Goal: Communication & Community: Connect with others

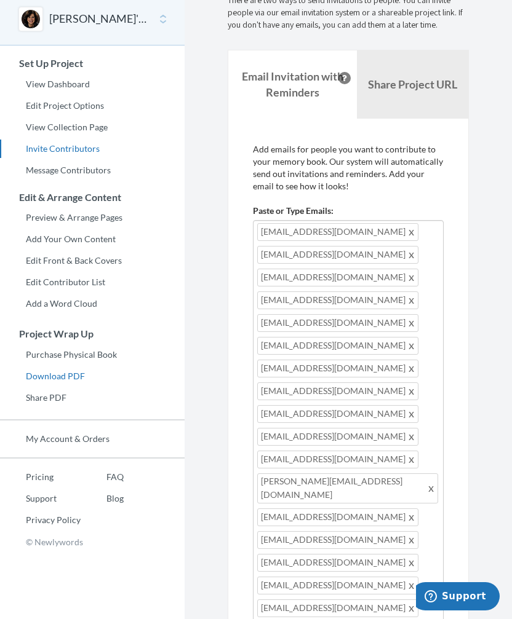
scroll to position [47, 0]
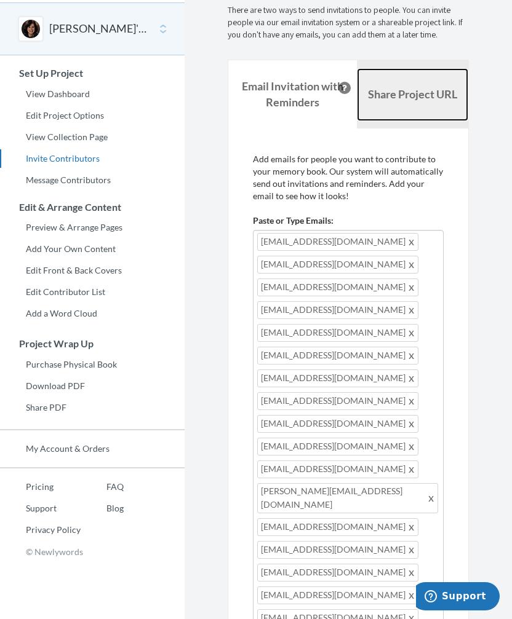
click at [418, 95] on b "Share Project URL" at bounding box center [412, 94] width 89 height 14
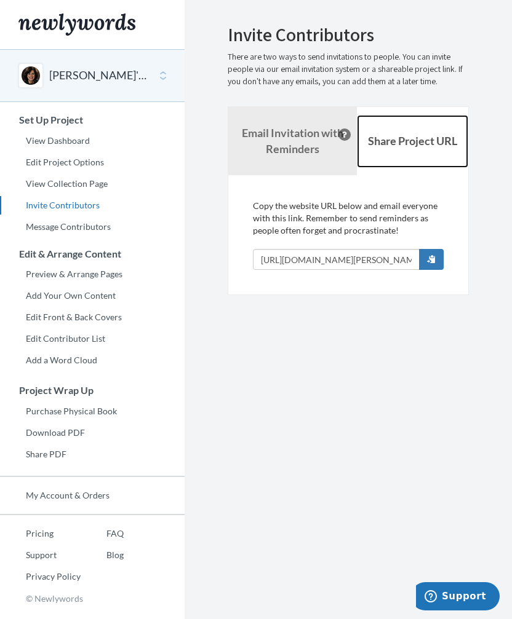
scroll to position [0, 0]
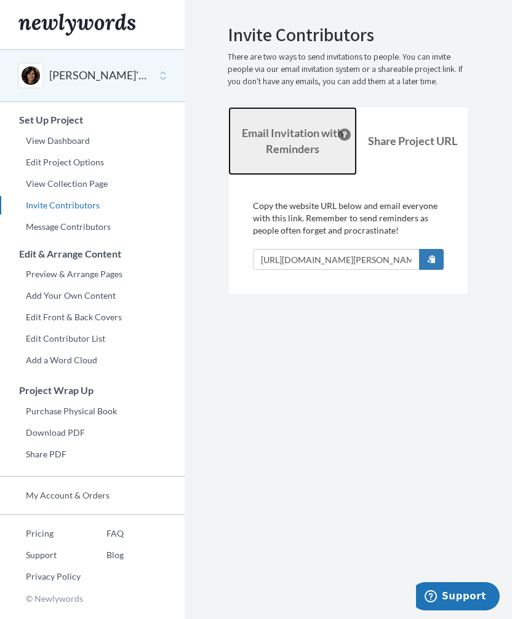
click at [287, 143] on strong "Email Invitation with Reminders" at bounding box center [292, 141] width 101 height 30
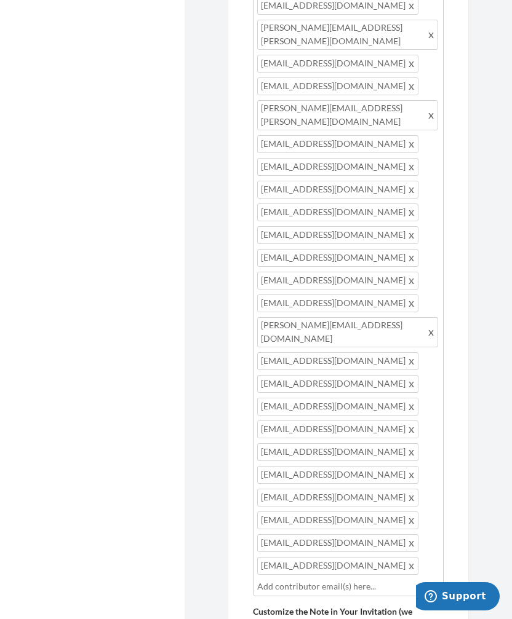
scroll to position [39, 0]
click at [277, 580] on input "text" at bounding box center [348, 587] width 182 height 14
click at [271, 580] on input "text" at bounding box center [348, 587] width 182 height 14
type input "[EMAIL_ADDRESS][DOMAIN_NAME]"
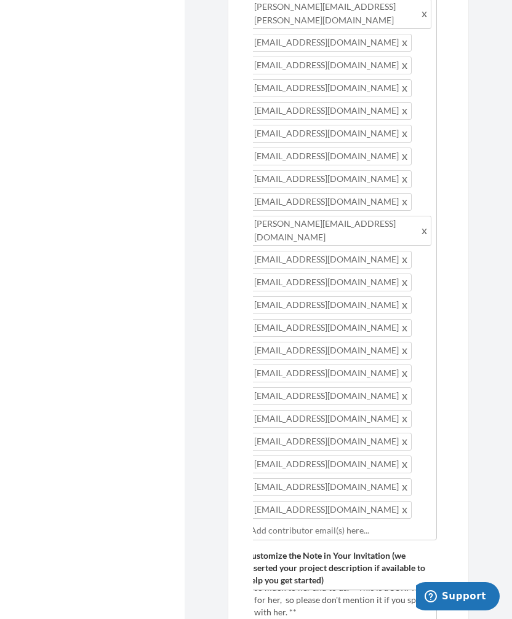
scroll to position [0, 0]
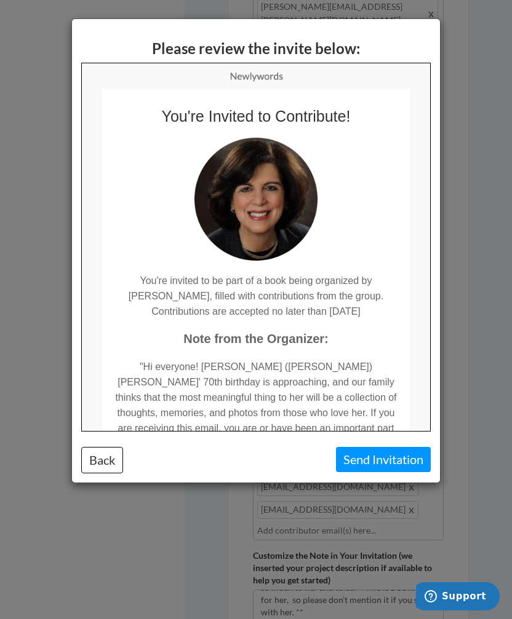
click at [350, 309] on td "You're invited to be part of a book being organized by [PERSON_NAME], filled wi…" at bounding box center [254, 289] width 307 height 58
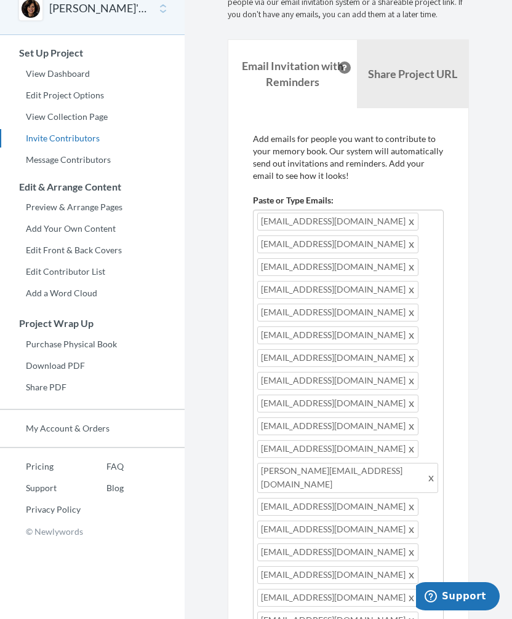
scroll to position [64, 0]
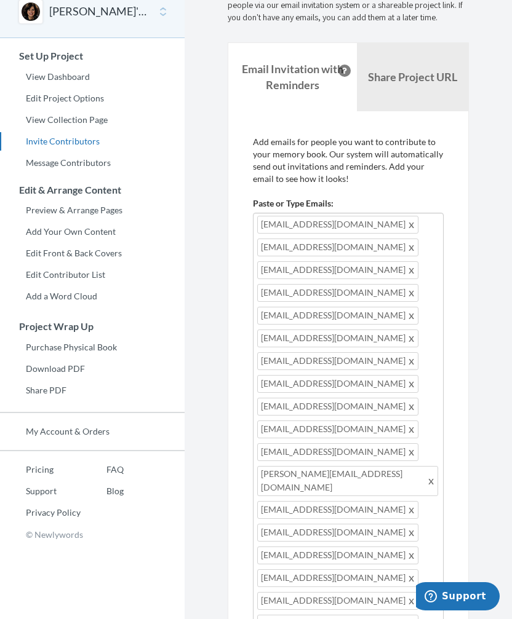
click at [407, 358] on span at bounding box center [411, 361] width 9 height 15
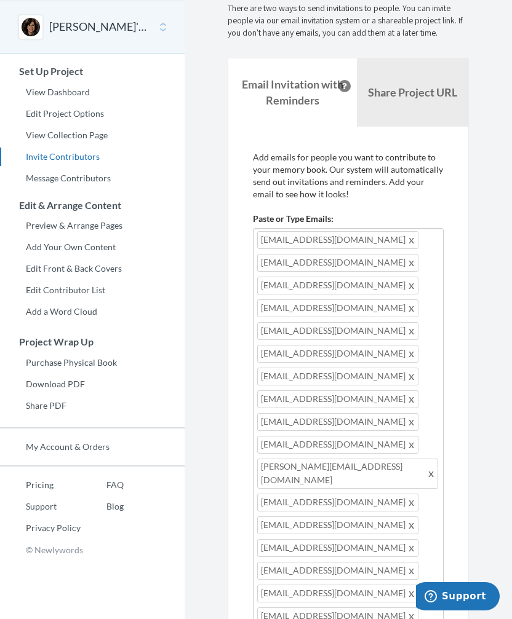
scroll to position [51, 0]
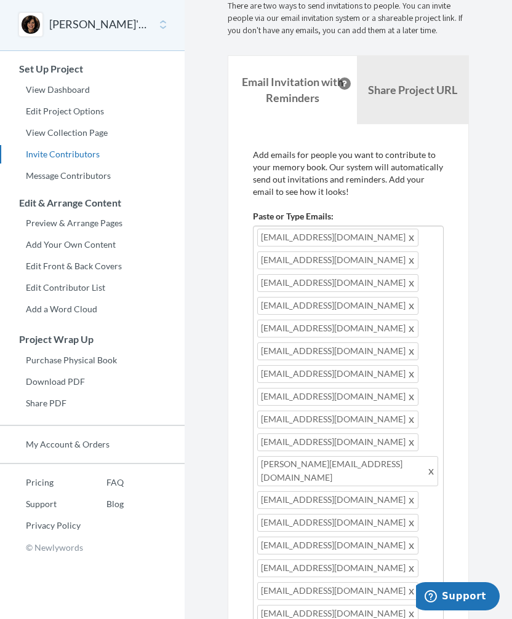
click at [407, 348] on span at bounding box center [411, 351] width 9 height 15
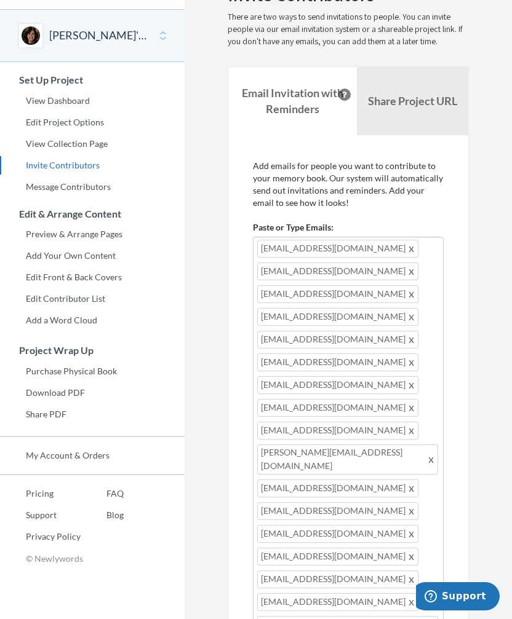
scroll to position [0, 0]
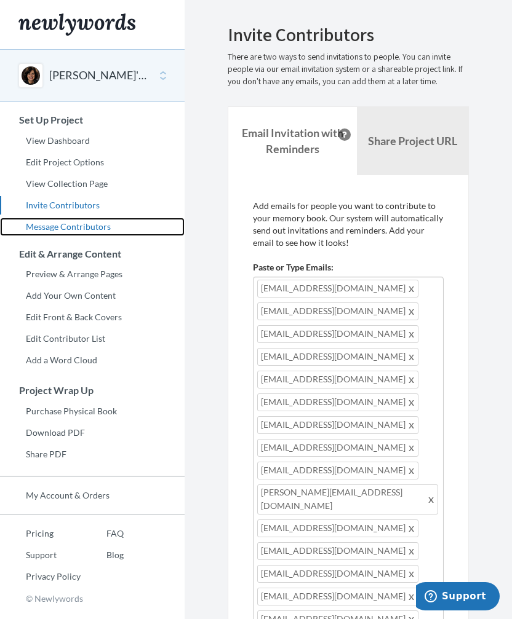
click at [68, 226] on link "Message Contributors" at bounding box center [92, 227] width 184 height 18
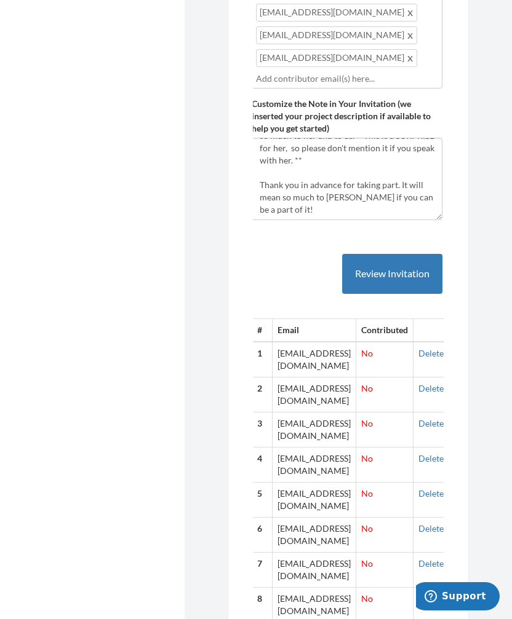
scroll to position [2576, 0]
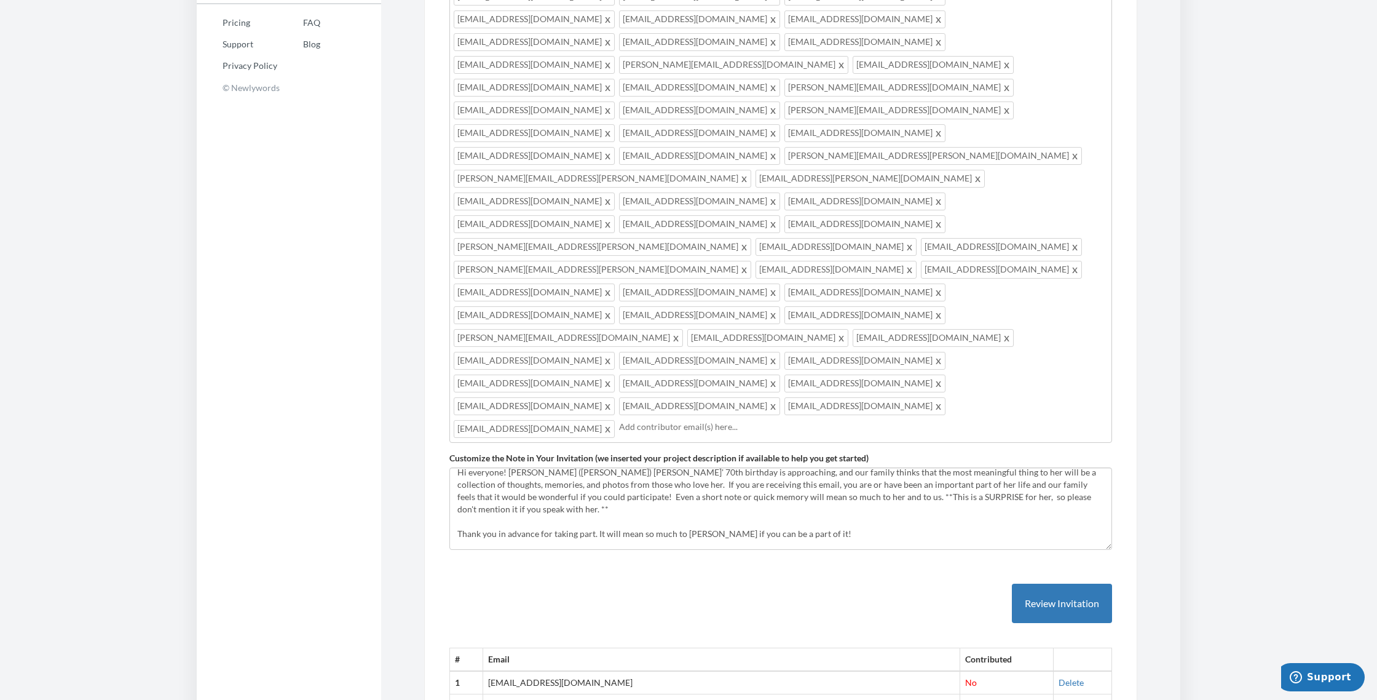
scroll to position [512, 0]
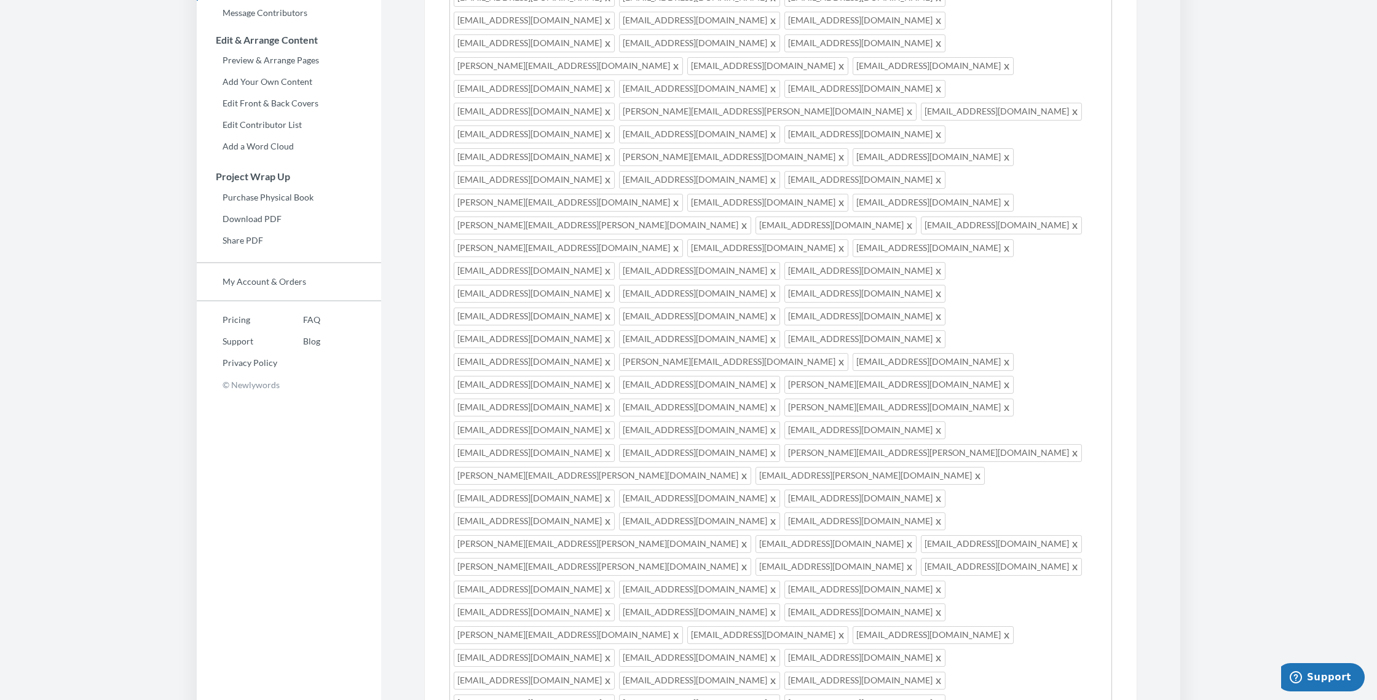
scroll to position [220, 0]
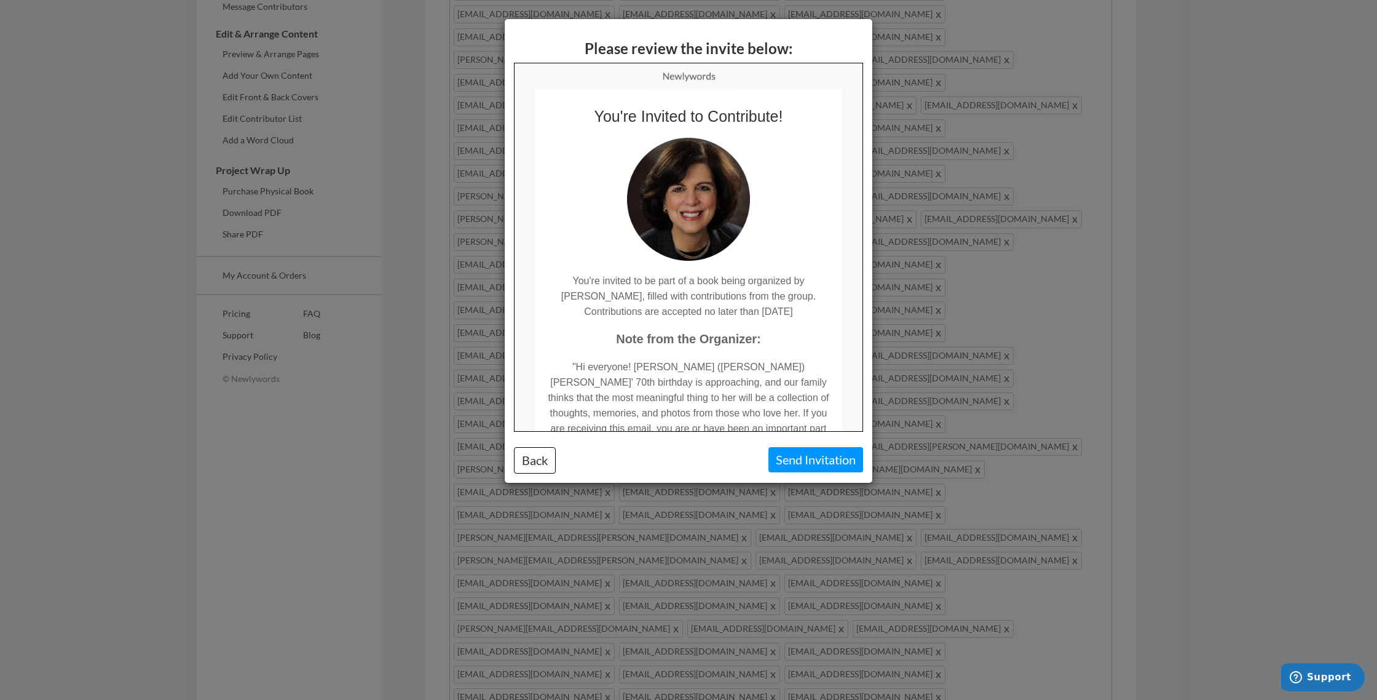
scroll to position [0, 0]
click at [511, 465] on button "Back" at bounding box center [535, 460] width 42 height 26
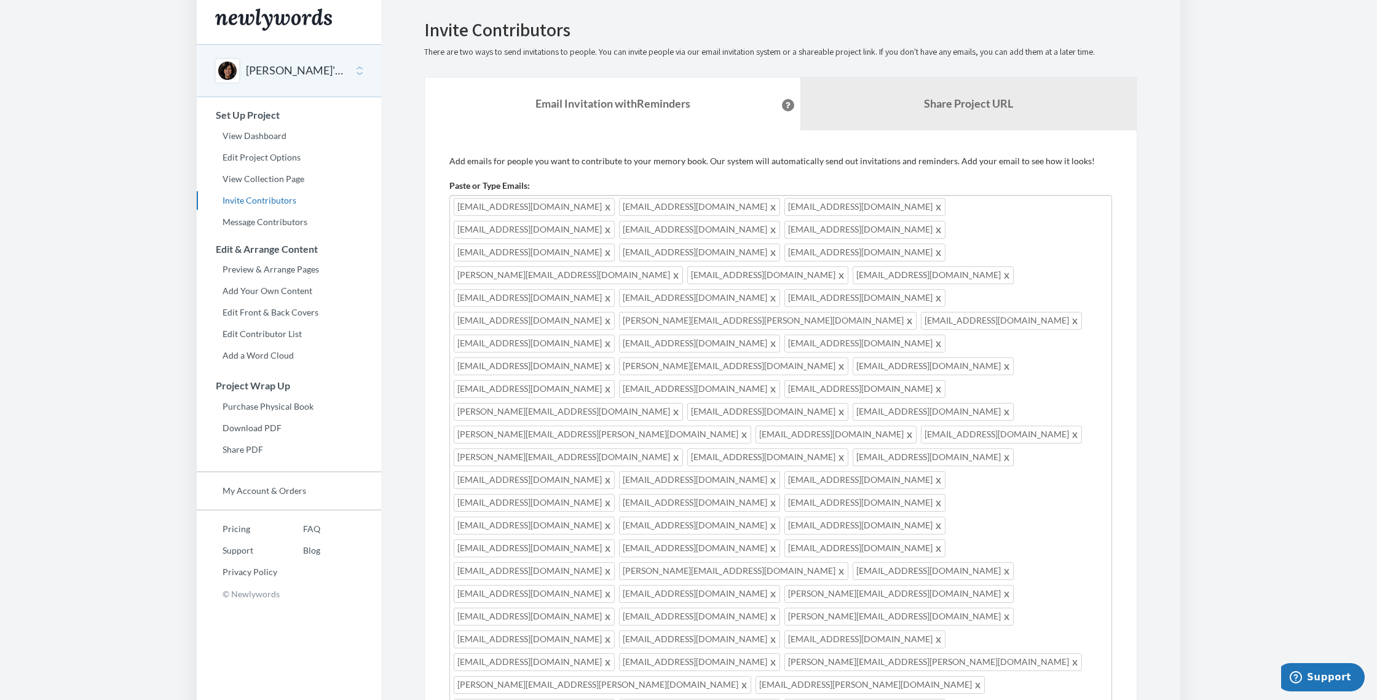
scroll to position [2, 0]
click at [511, 110] on link "Share Project URL" at bounding box center [969, 106] width 336 height 53
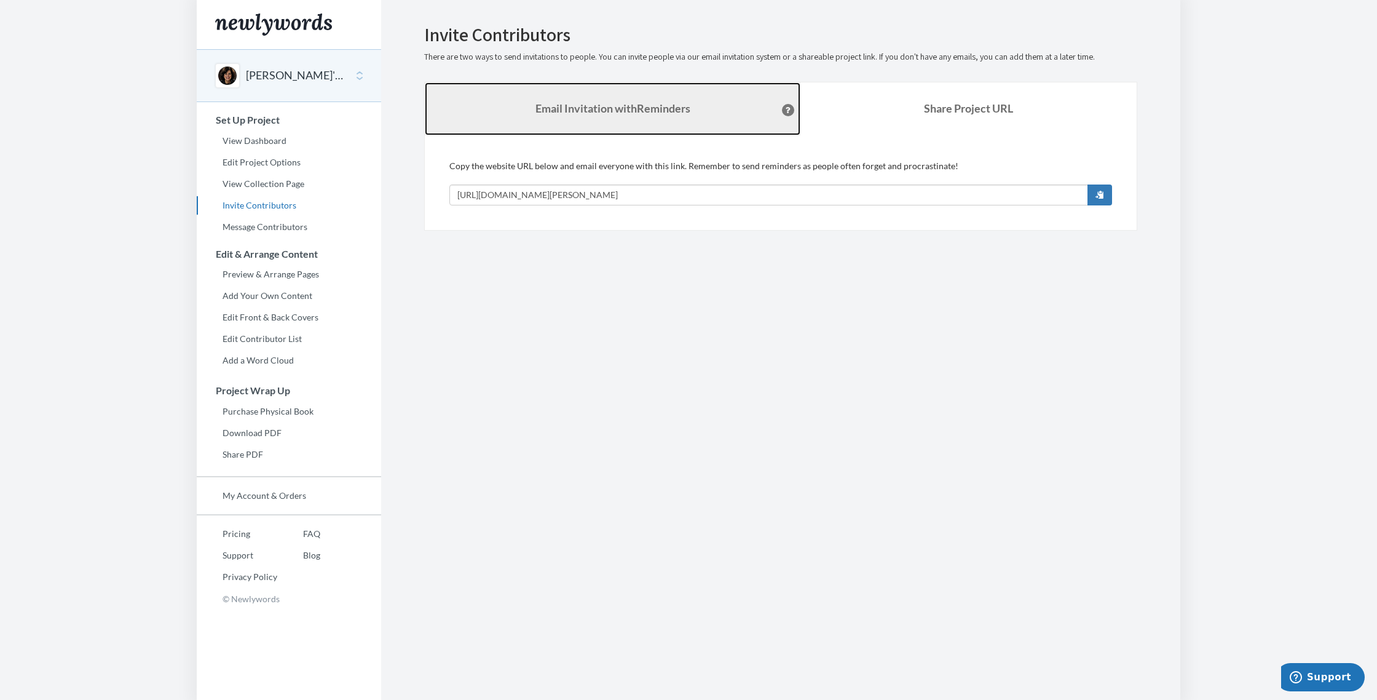
click at [511, 106] on strong "Email Invitation with Reminders" at bounding box center [613, 108] width 155 height 14
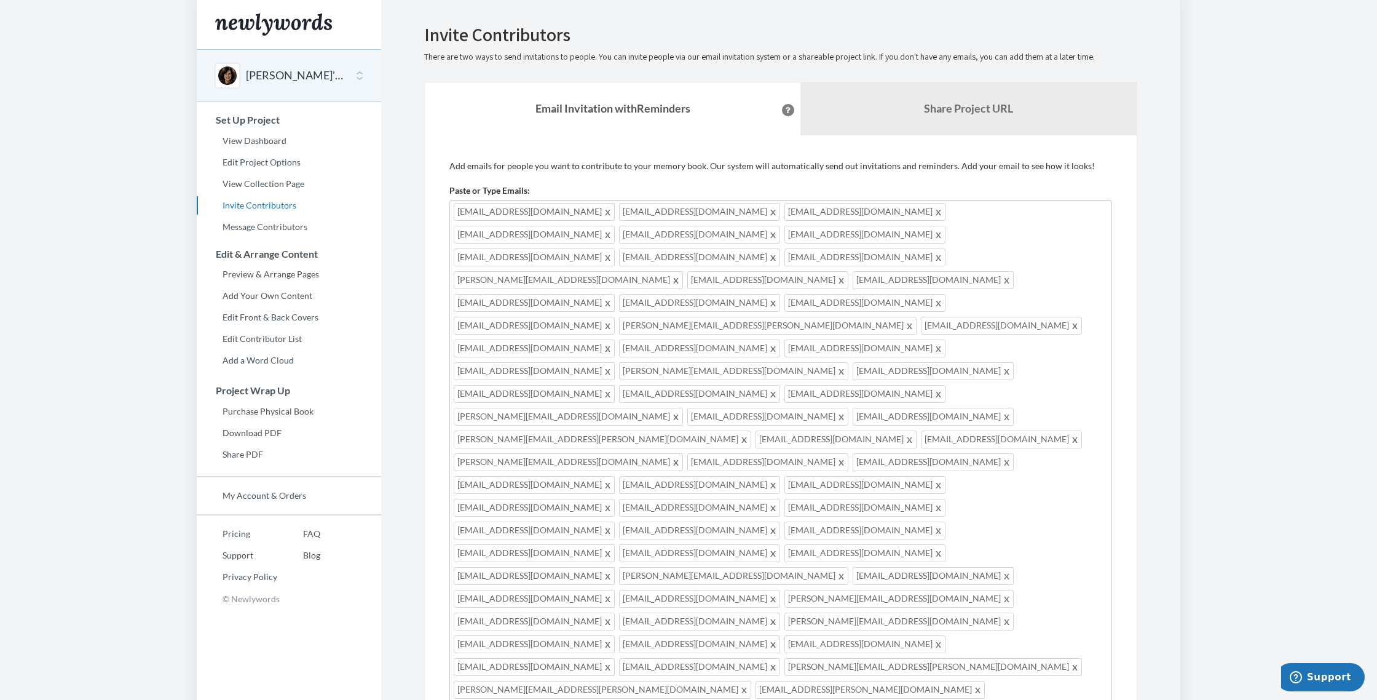
click at [511, 109] on icon at bounding box center [788, 110] width 5 height 6
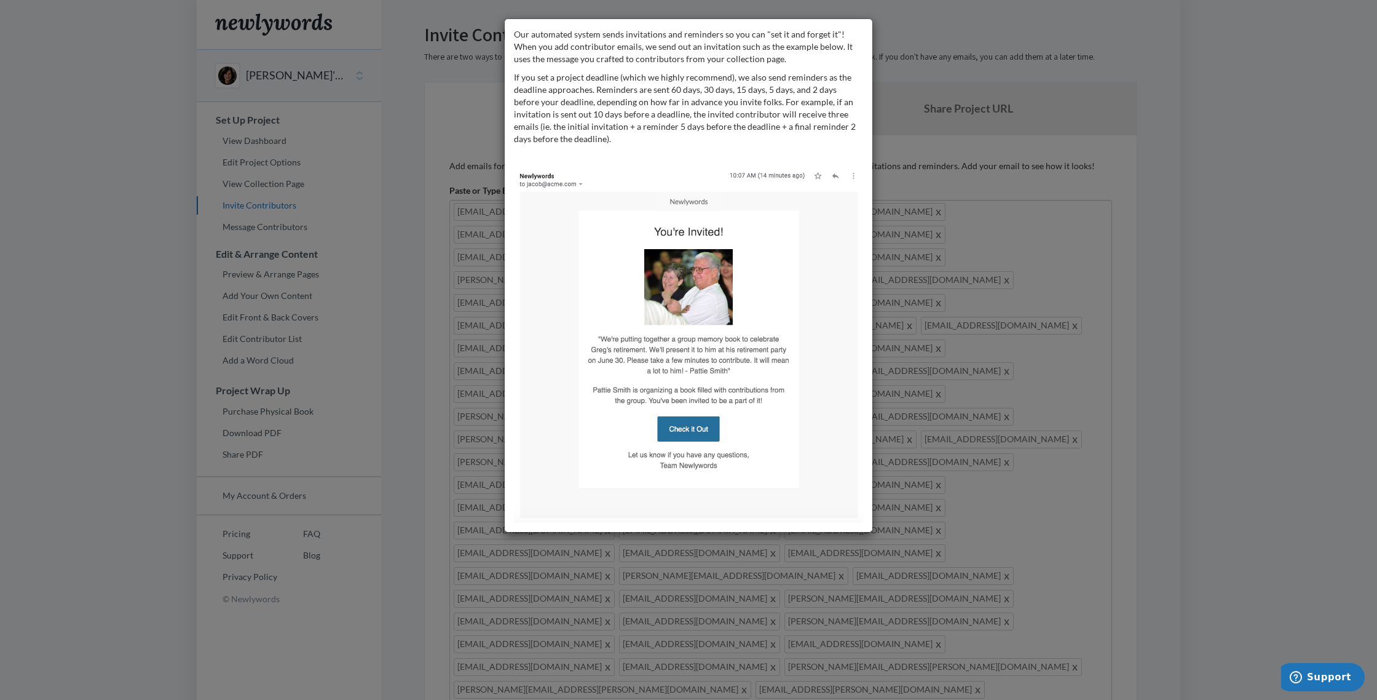
click at [438, 98] on div "Our automated system sends invitations and reminders so you can "set it and for…" at bounding box center [688, 350] width 1377 height 700
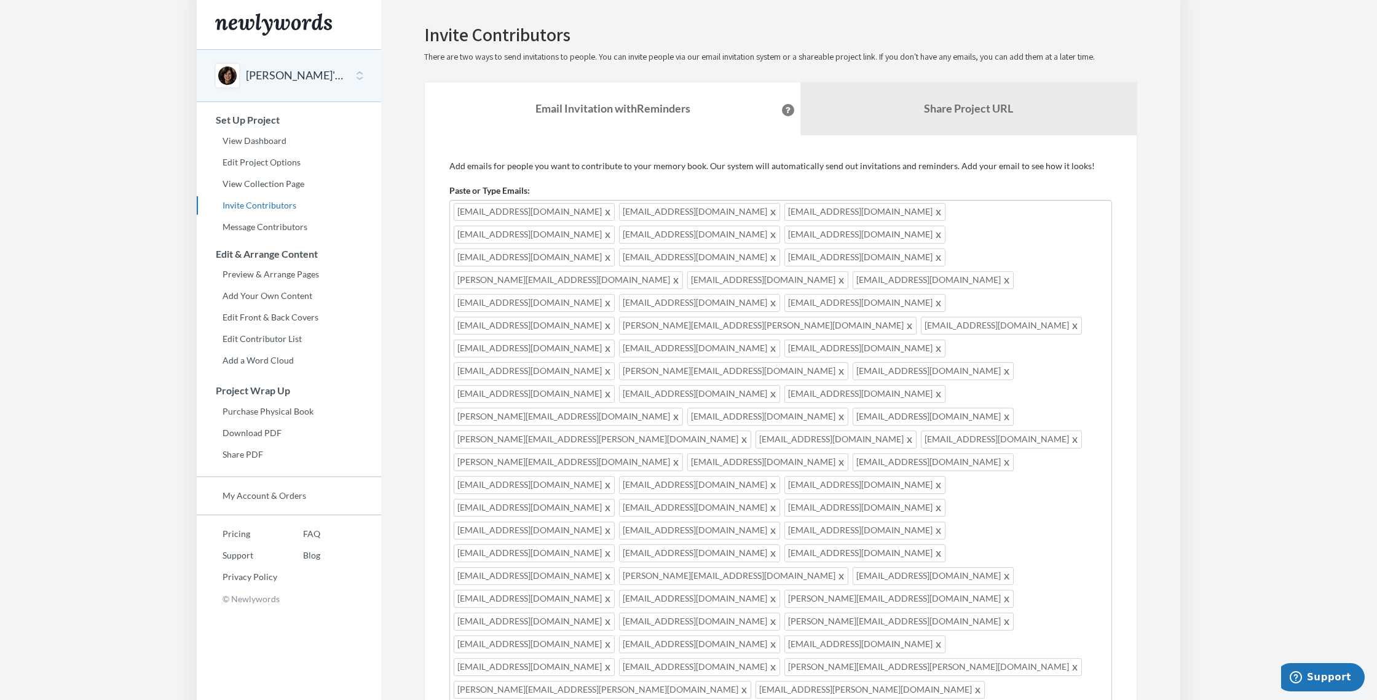
click at [511, 601] on div "debbimarcus1@gmail.com imeskin@sbcglobal.net meskin5@aol.com jmeskin@mcgowanpro…" at bounding box center [781, 577] width 663 height 754
click at [277, 228] on link "Message Contributors" at bounding box center [289, 227] width 184 height 18
